Goal: Communication & Community: Ask a question

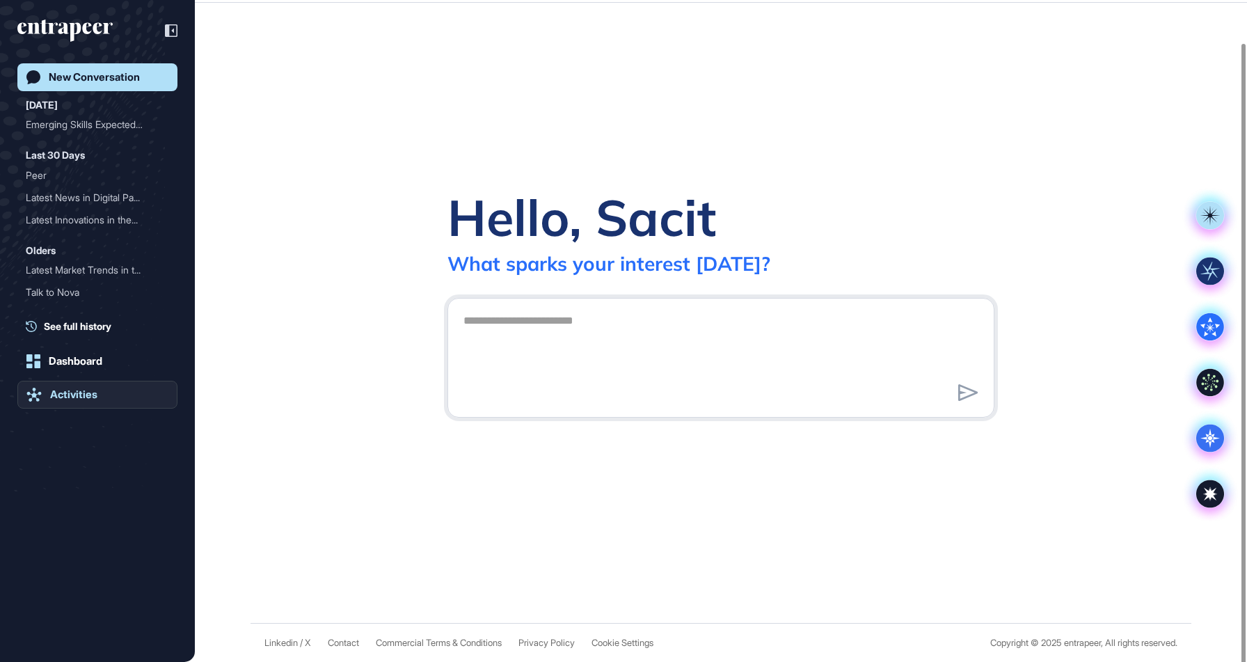
click at [90, 395] on div "Activities" at bounding box center [73, 394] width 47 height 13
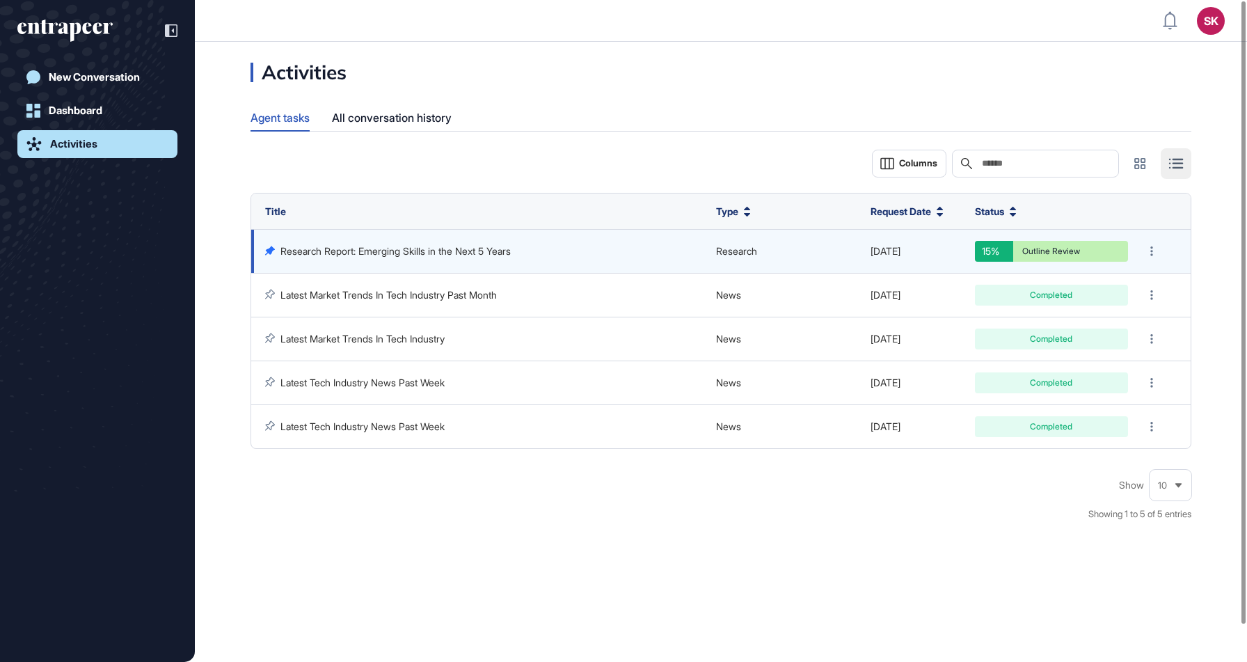
click at [269, 254] on icon at bounding box center [270, 251] width 10 height 10
click at [118, 116] on link "Dashboard" at bounding box center [97, 111] width 160 height 28
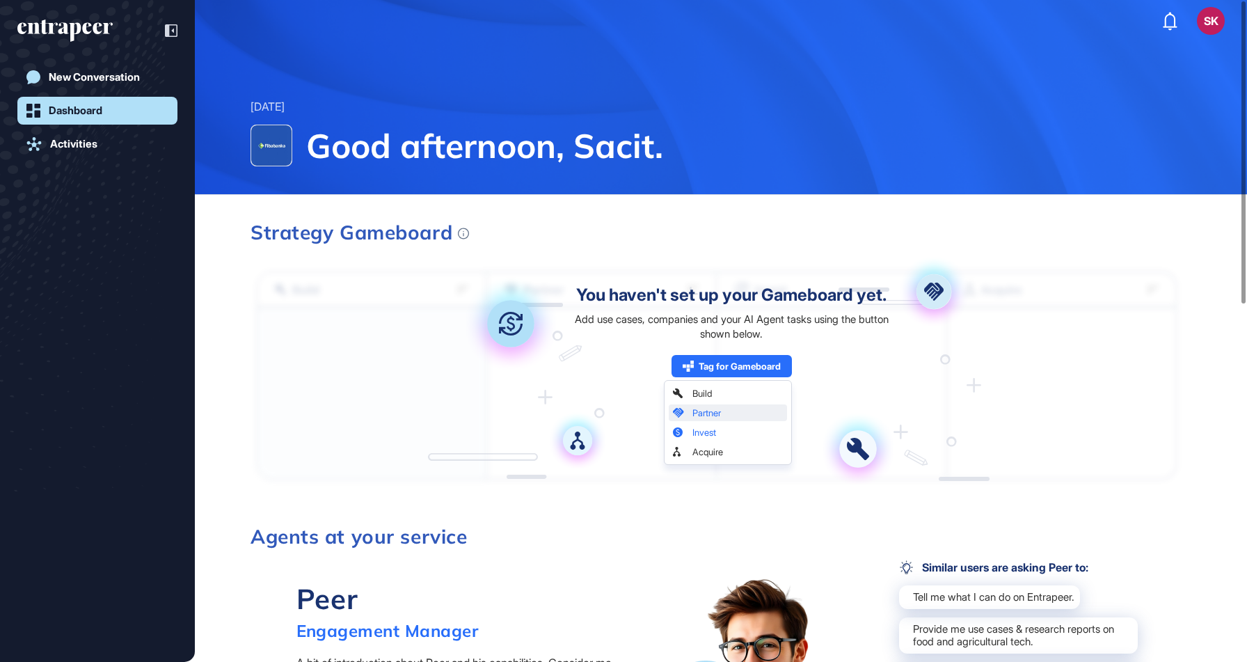
click at [132, 93] on div "New Conversation Dashboard Activities" at bounding box center [97, 345] width 160 height 564
click at [128, 87] on link "New Conversation" at bounding box center [97, 77] width 160 height 28
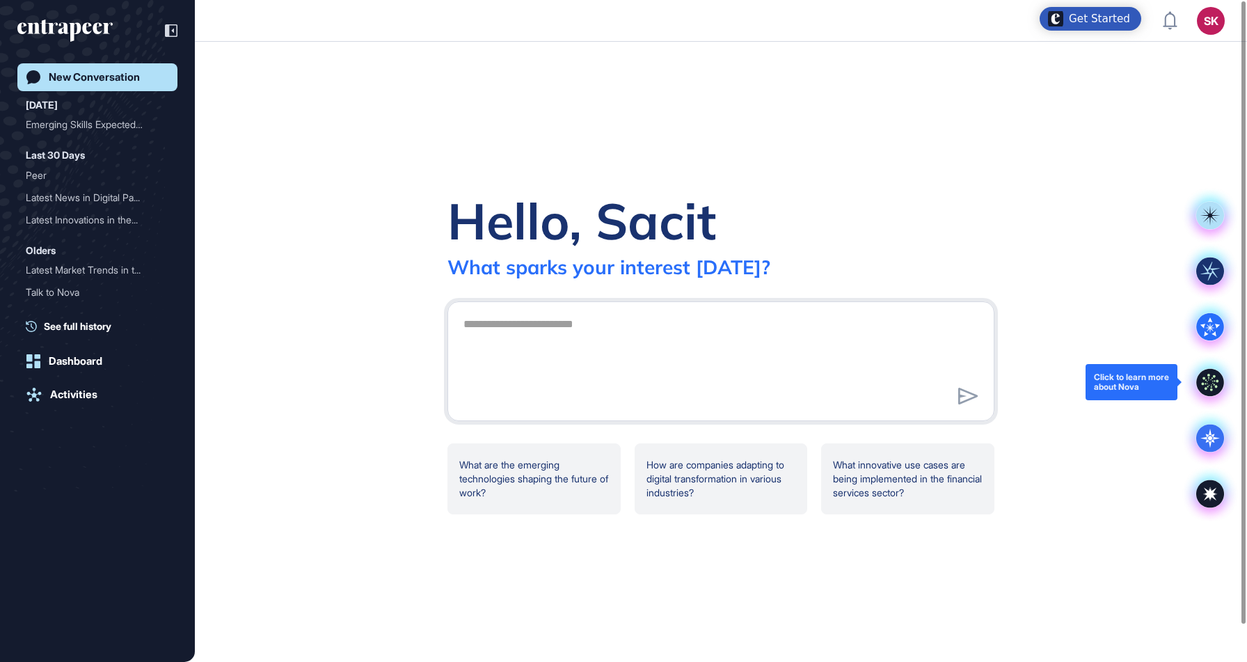
click at [1218, 373] on icon at bounding box center [1210, 382] width 28 height 28
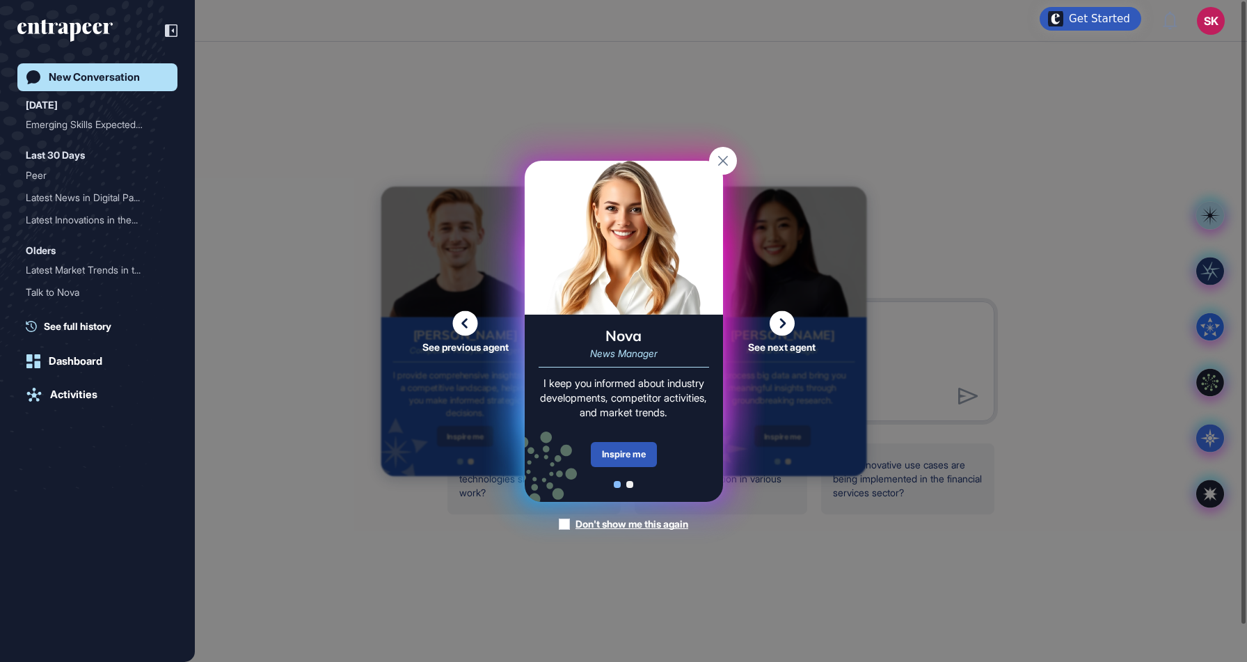
click at [780, 326] on icon at bounding box center [782, 322] width 25 height 25
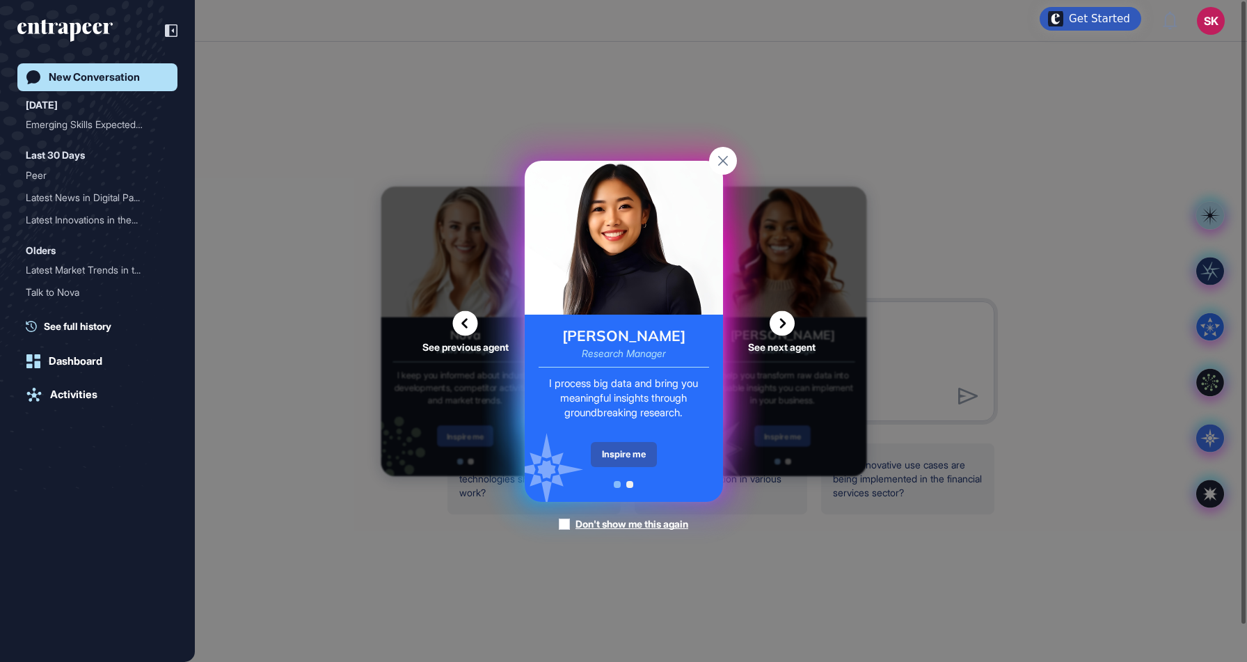
click at [780, 326] on icon at bounding box center [782, 322] width 25 height 25
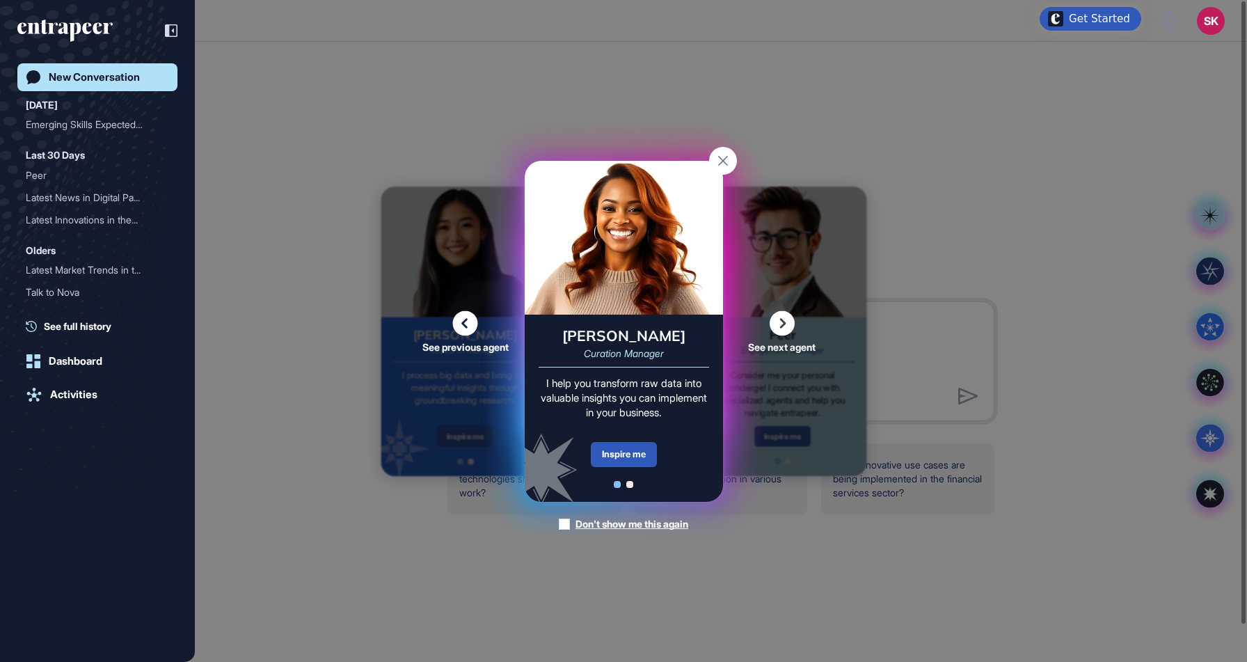
click at [780, 326] on icon at bounding box center [782, 322] width 25 height 25
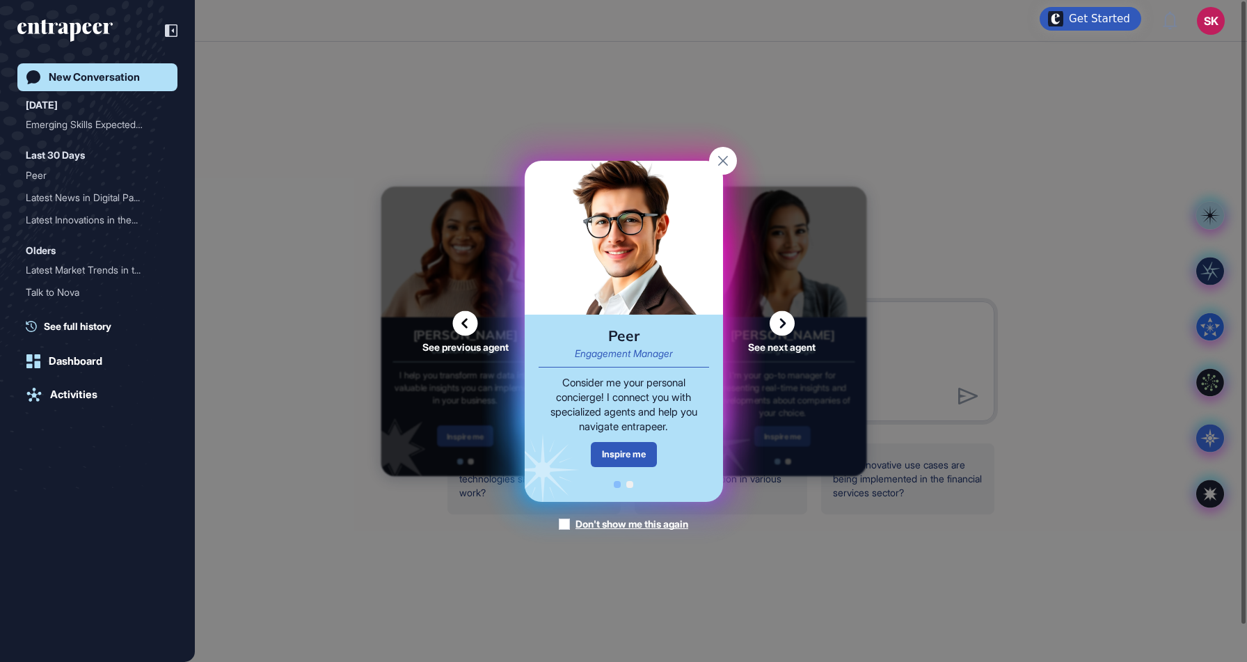
click at [780, 326] on icon at bounding box center [782, 322] width 25 height 25
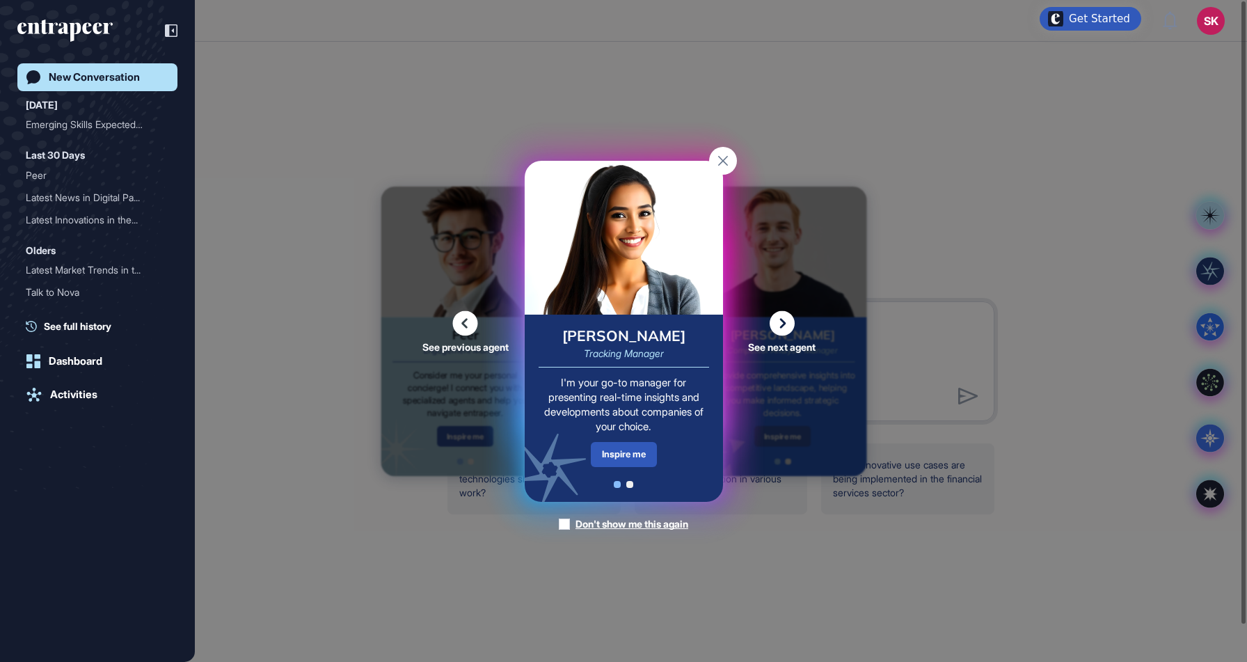
click at [780, 326] on icon at bounding box center [782, 322] width 25 height 25
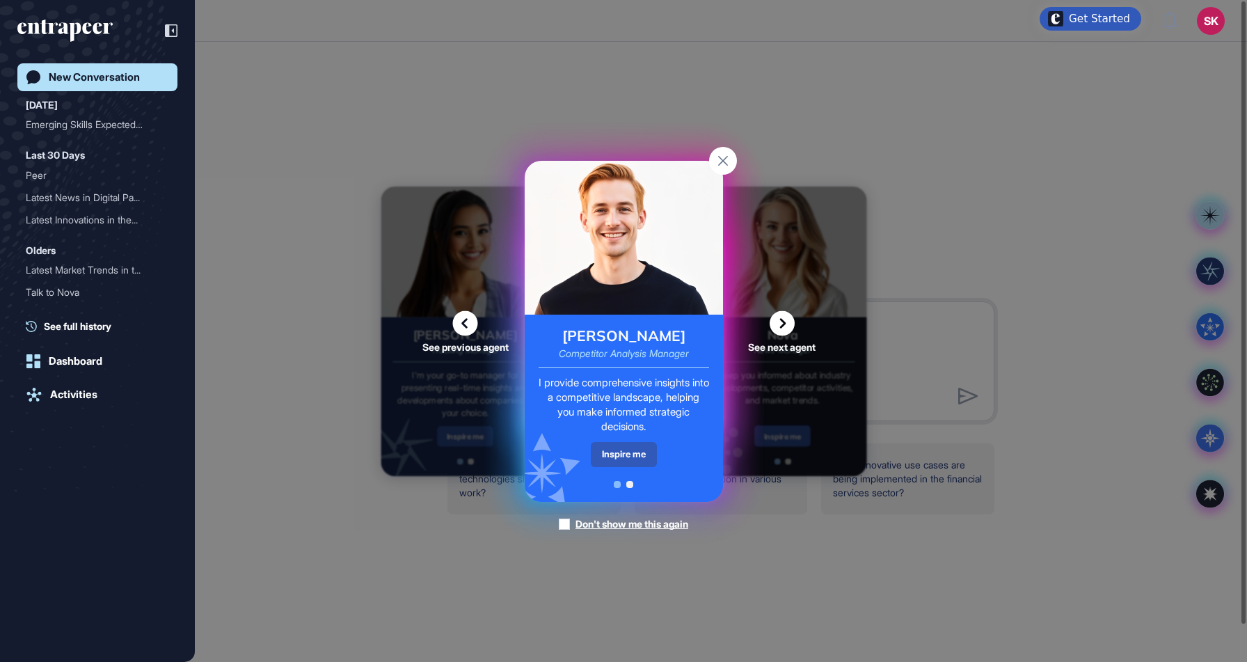
click at [740, 157] on div "See previous agent See next agent Peer Engagement Manager Consider me your pers…" at bounding box center [623, 331] width 1247 height 662
click at [726, 150] on rect at bounding box center [723, 161] width 28 height 28
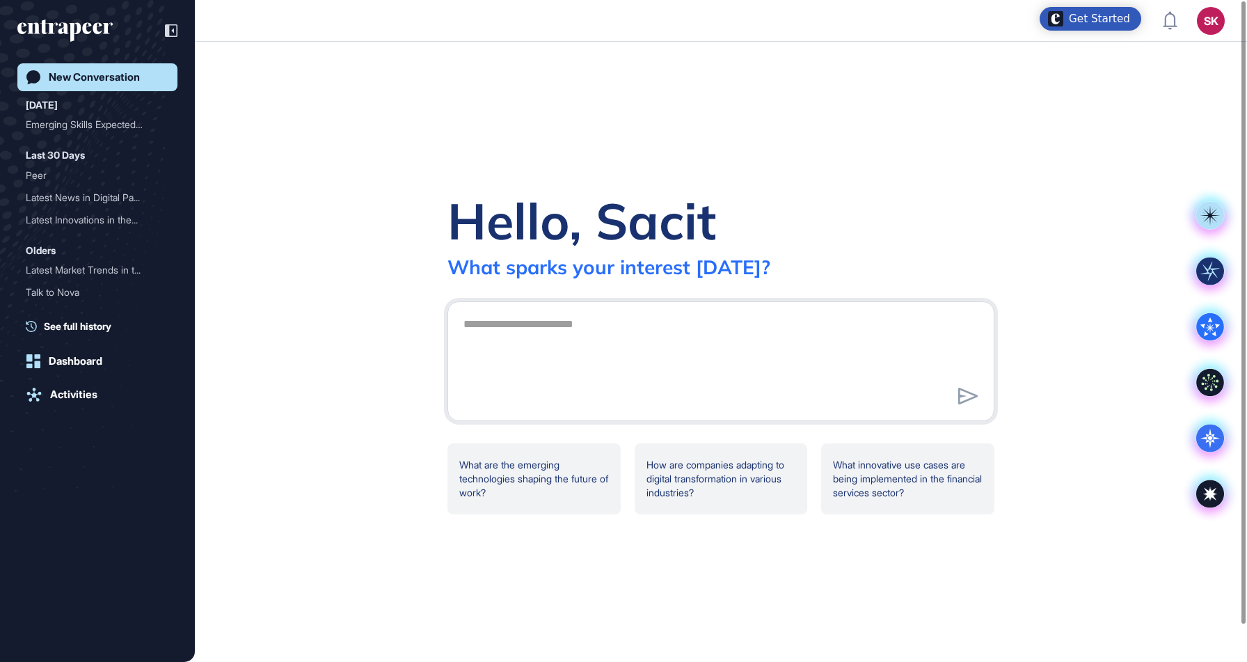
click at [1063, 22] on img "Open Get Started checklist" at bounding box center [1055, 18] width 15 height 15
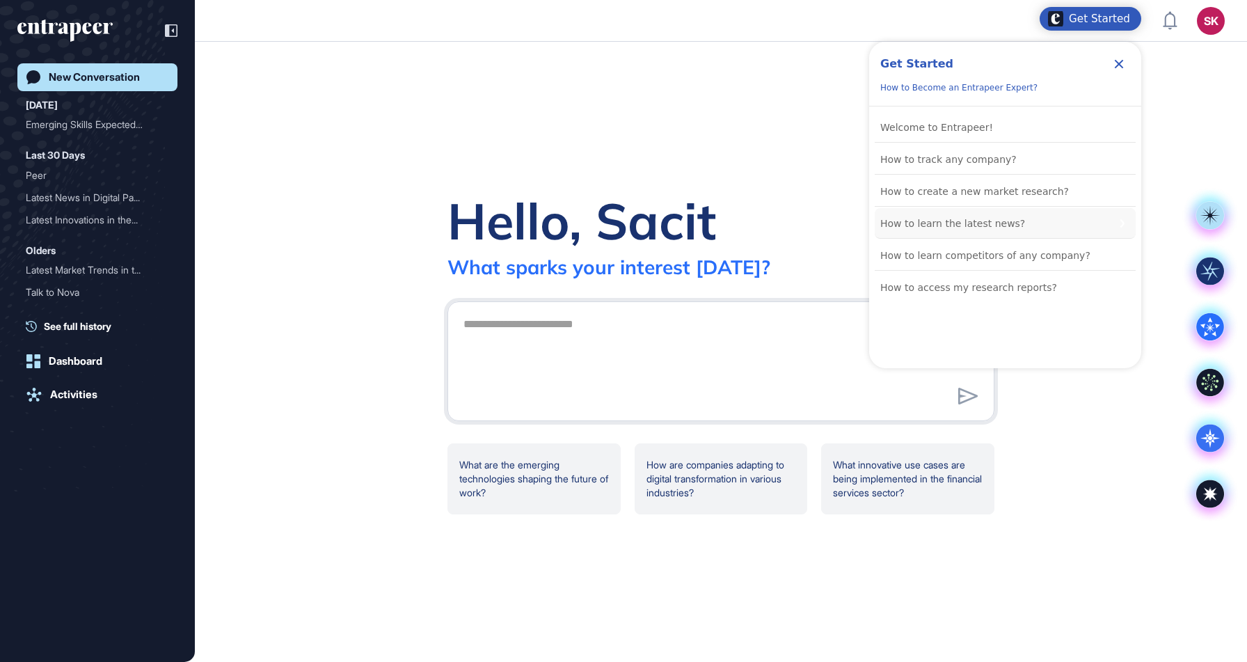
click at [1022, 225] on div "How to learn the latest news?" at bounding box center [1005, 223] width 261 height 31
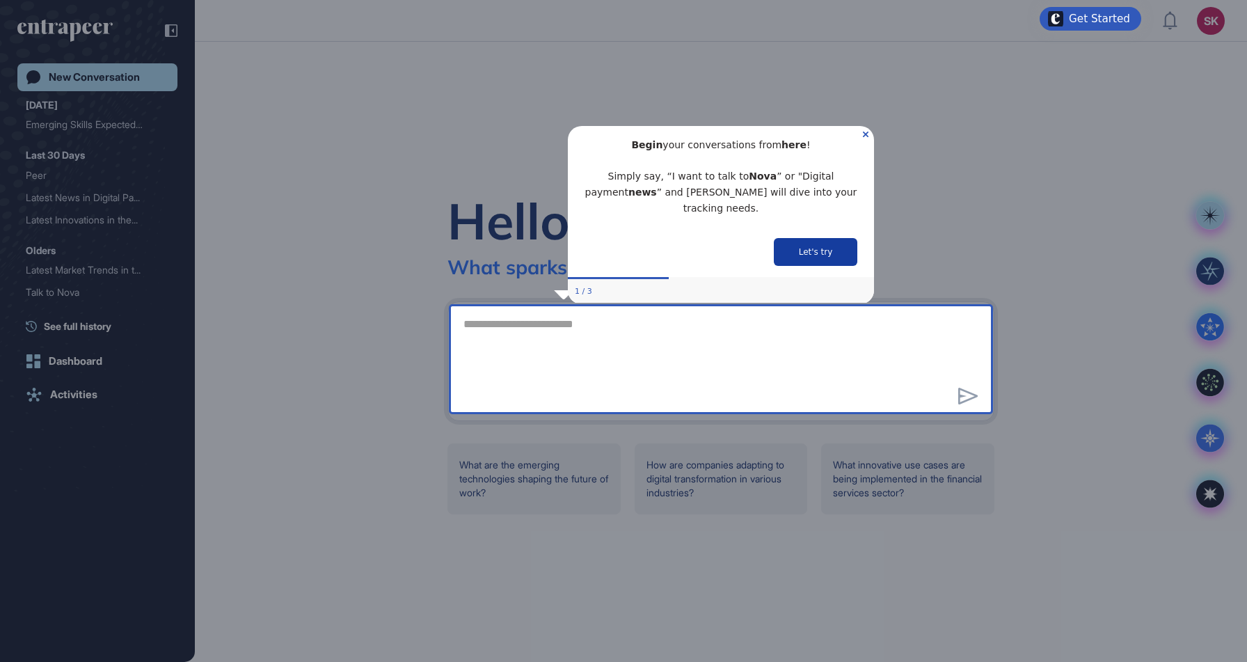
click at [808, 237] on button "Let's try" at bounding box center [816, 251] width 84 height 28
type textarea "**********"
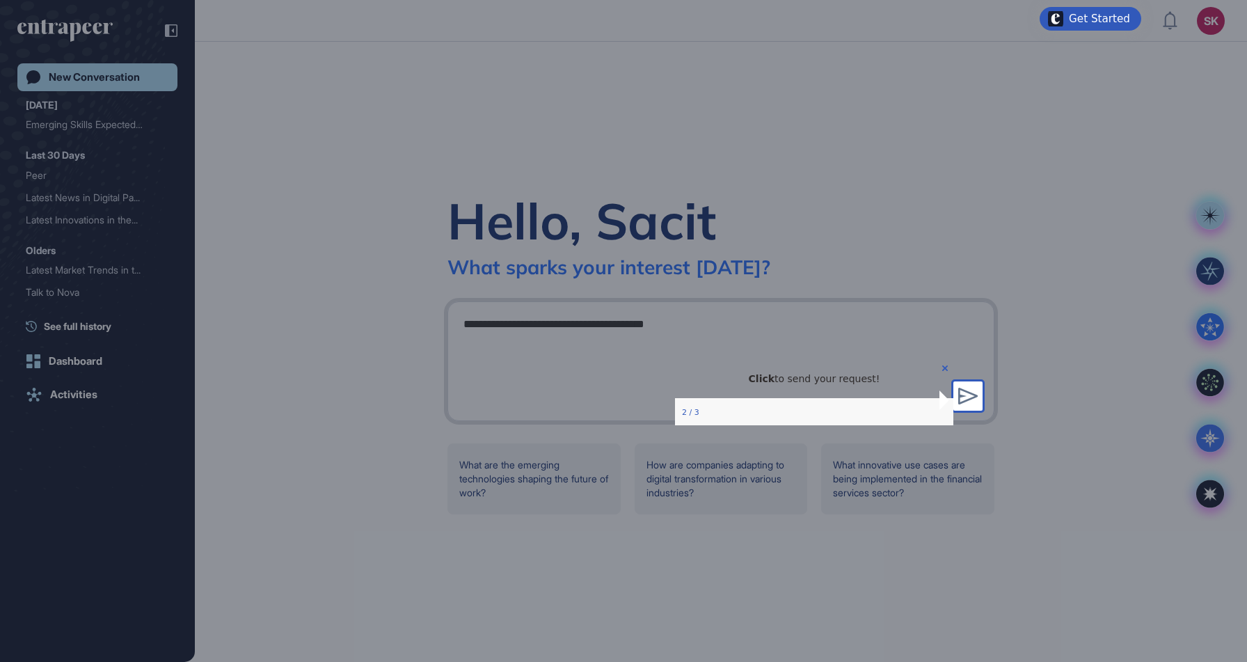
click at [805, 201] on div at bounding box center [476, 331] width 953 height 662
click at [927, 367] on div "Click to send your request! 2 / 3" at bounding box center [814, 392] width 278 height 65
